Goal: Find specific page/section: Find specific page/section

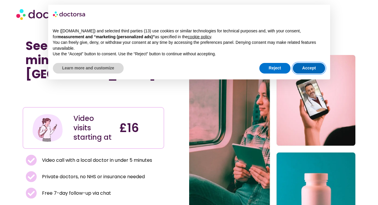
click at [305, 65] on button "Accept" at bounding box center [309, 68] width 33 height 11
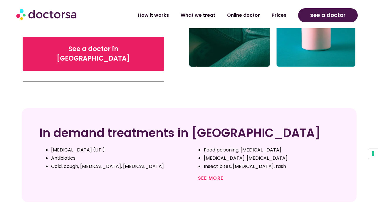
scroll to position [200, 0]
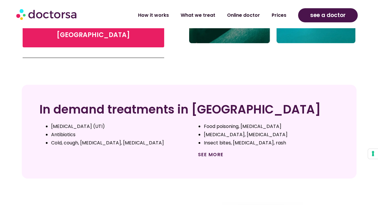
click at [213, 151] on link "See more" at bounding box center [211, 154] width 26 height 7
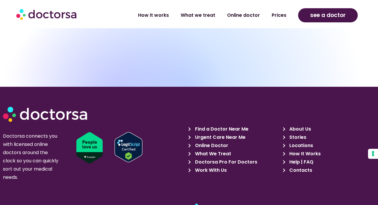
scroll to position [2979, 0]
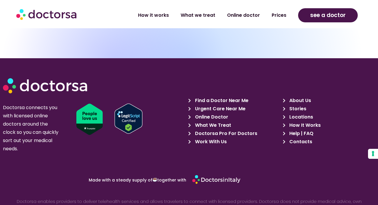
click at [220, 96] on span "Find a Doctor Near Me" at bounding box center [221, 100] width 55 height 8
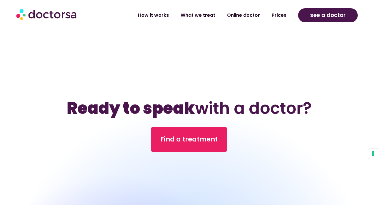
scroll to position [278, 0]
